Goal: Ask a question

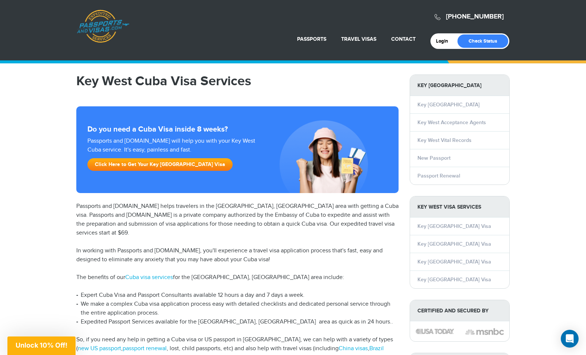
scroll to position [71, 0]
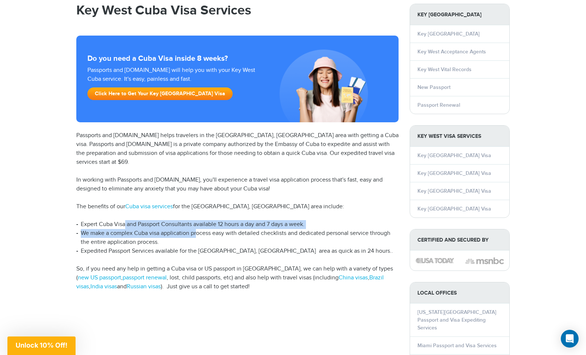
drag, startPoint x: 125, startPoint y: 213, endPoint x: 196, endPoint y: 226, distance: 72.7
click at [196, 225] on ul "Expert Cuba Visa and Passport Consultants available 12 hours a day and 7 days a…" at bounding box center [237, 238] width 322 height 36
click at [196, 229] on li "We make a complex Cuba visa application process easy with detailed checklists a…" at bounding box center [237, 238] width 322 height 18
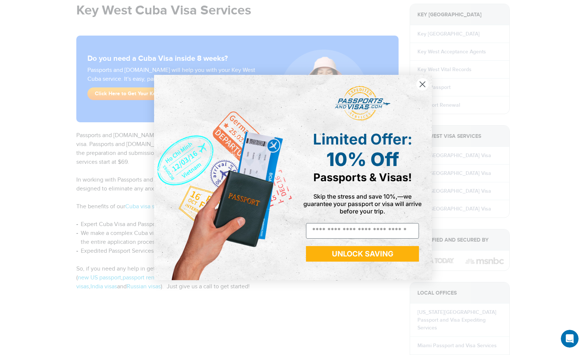
scroll to position [0, 0]
click at [420, 85] on circle "Close dialog" at bounding box center [422, 84] width 12 height 12
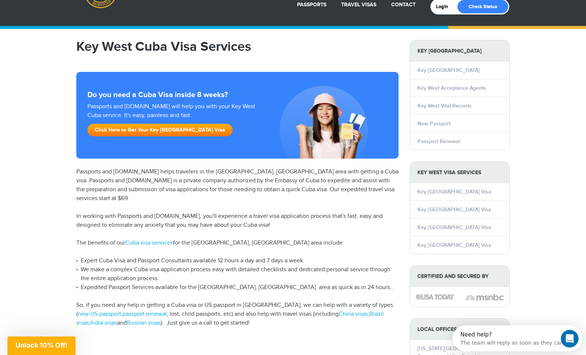
scroll to position [26, 0]
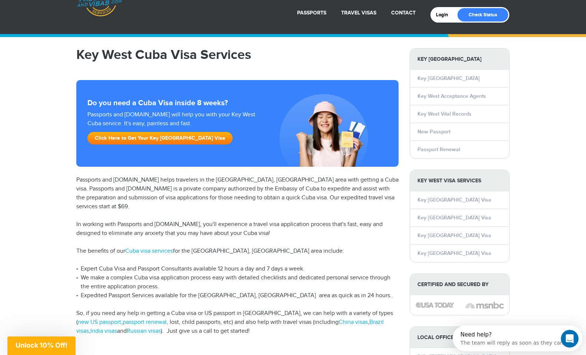
click at [513, 344] on div "The team will reply as soon as they can" at bounding box center [511, 341] width 103 height 8
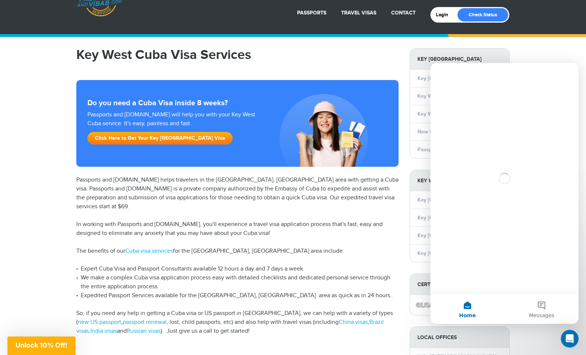
scroll to position [0, 0]
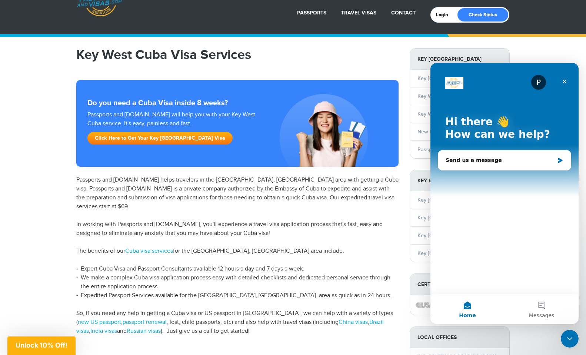
drag, startPoint x: 495, startPoint y: 234, endPoint x: 495, endPoint y: 199, distance: 34.8
click at [495, 222] on div "P Hi there 👋 How can we help? Send us a message" at bounding box center [504, 178] width 148 height 231
click at [470, 160] on div "Send us a message" at bounding box center [500, 160] width 109 height 8
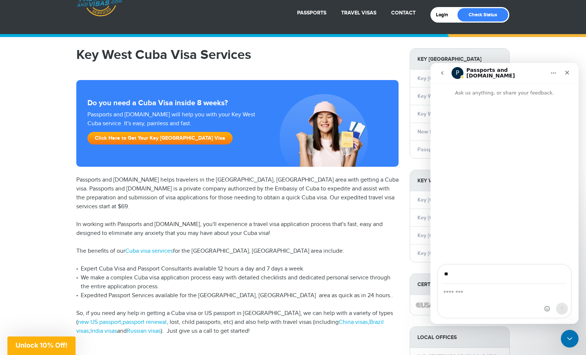
type input "**"
click at [396, 235] on article "Key West Cuba Visa Services Do you need a Cuba Visa inside 8 weeks? Passports a…" at bounding box center [237, 191] width 322 height 287
click at [570, 71] on div "Close" at bounding box center [566, 72] width 13 height 13
